Goal: Transaction & Acquisition: Book appointment/travel/reservation

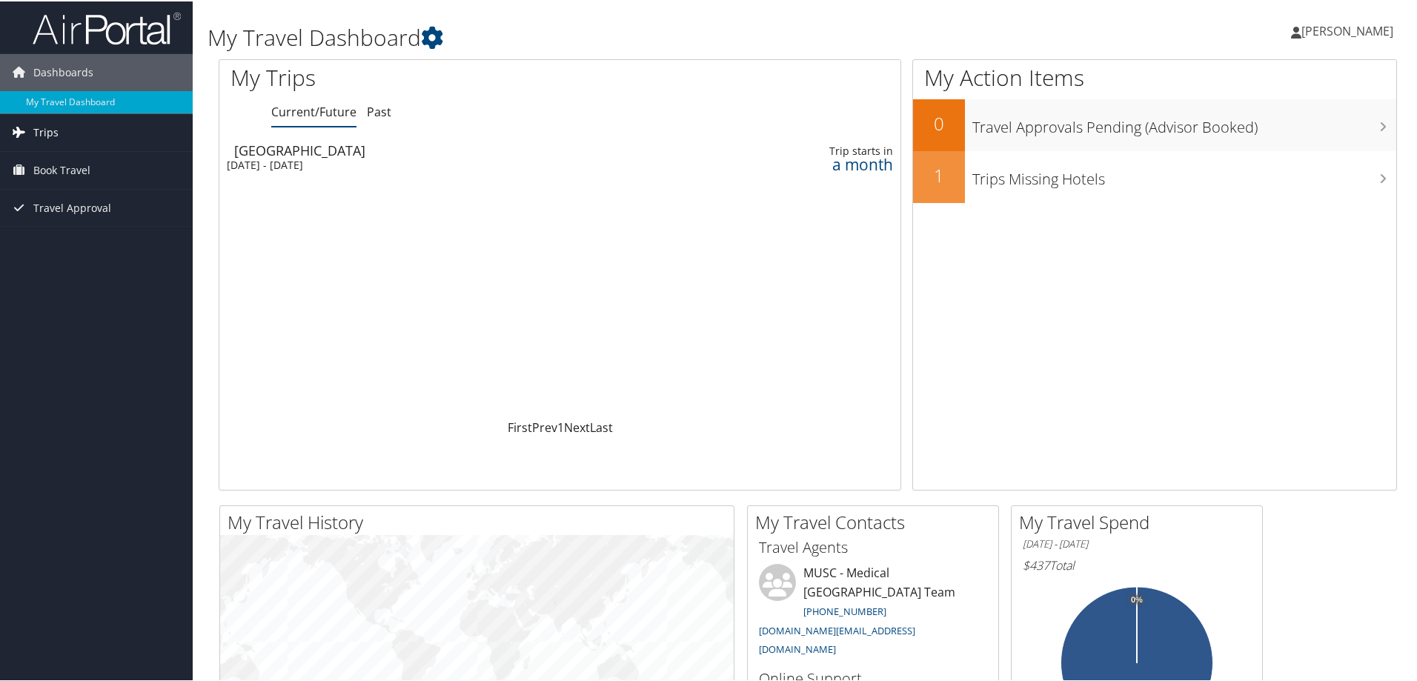
click at [119, 133] on link "Trips" at bounding box center [96, 131] width 193 height 37
click at [127, 234] on link "Book Travel" at bounding box center [96, 235] width 193 height 37
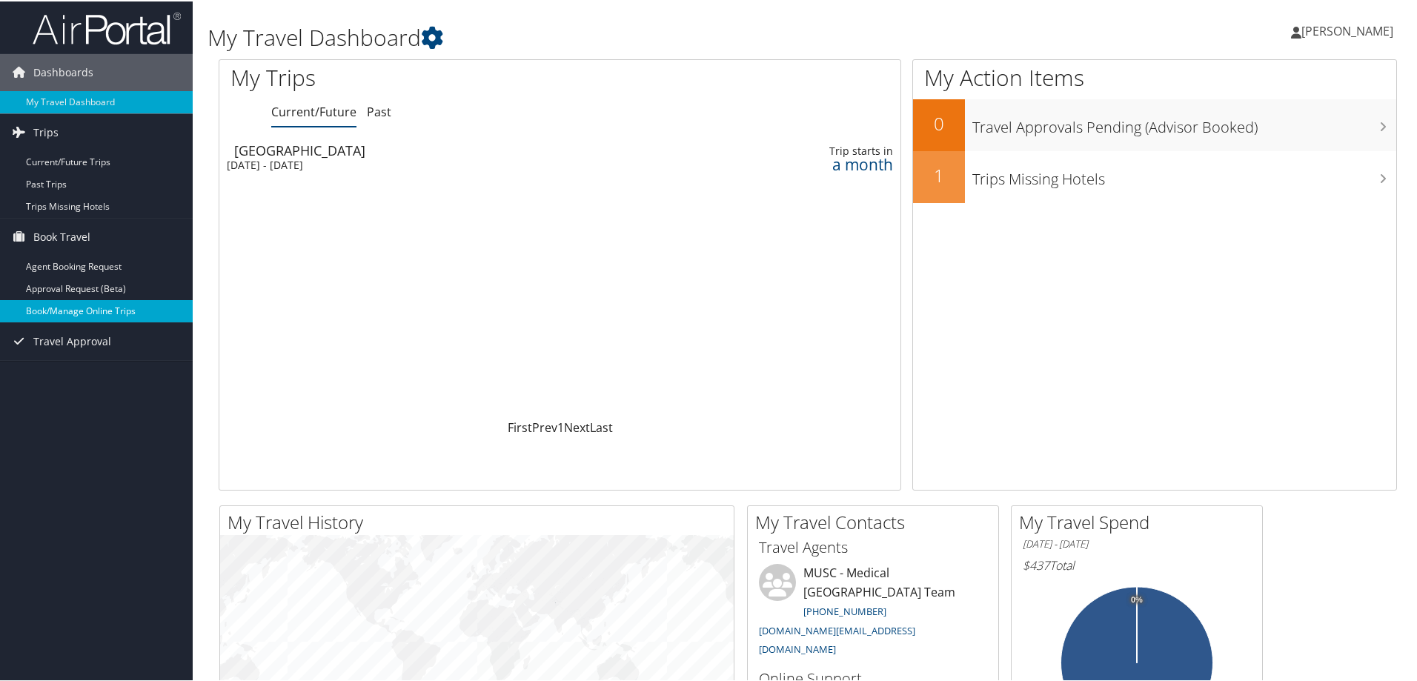
click at [133, 307] on link "Book/Manage Online Trips" at bounding box center [96, 310] width 193 height 22
